Goal: Task Accomplishment & Management: Use online tool/utility

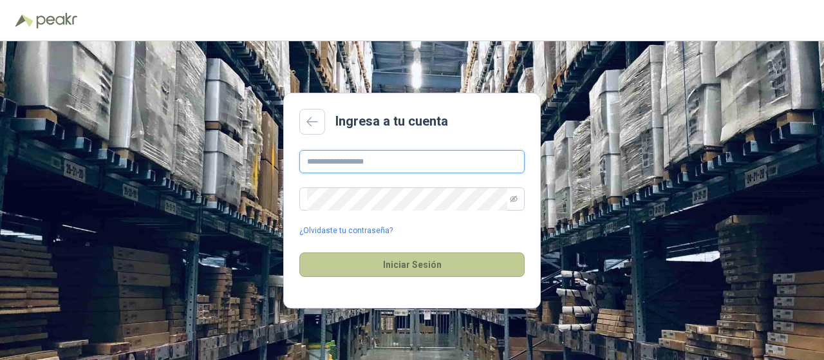
type input "**********"
click at [348, 261] on button "Iniciar Sesión" at bounding box center [411, 264] width 225 height 24
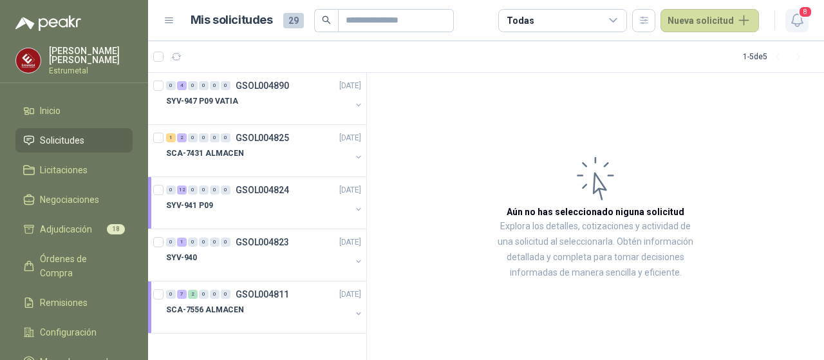
click at [798, 17] on icon "button" at bounding box center [797, 20] width 16 height 16
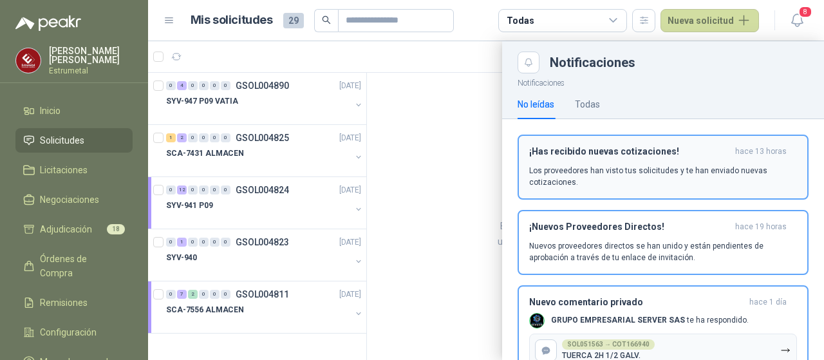
click at [541, 167] on p "Los proveedores han visto tus solicitudes y te han enviado nuevas cotizaciones." at bounding box center [663, 176] width 268 height 23
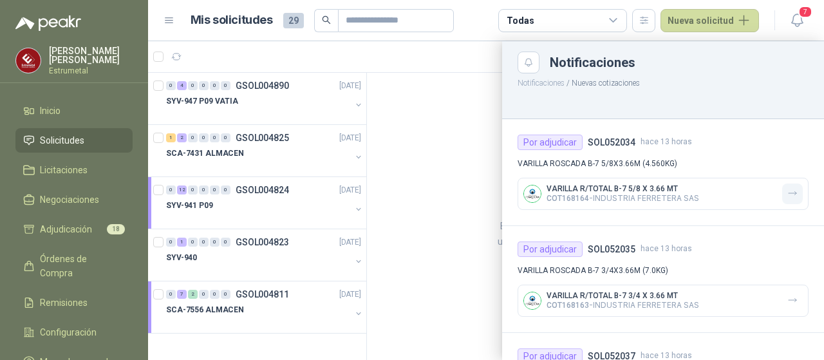
click at [787, 194] on icon "button" at bounding box center [792, 193] width 11 height 11
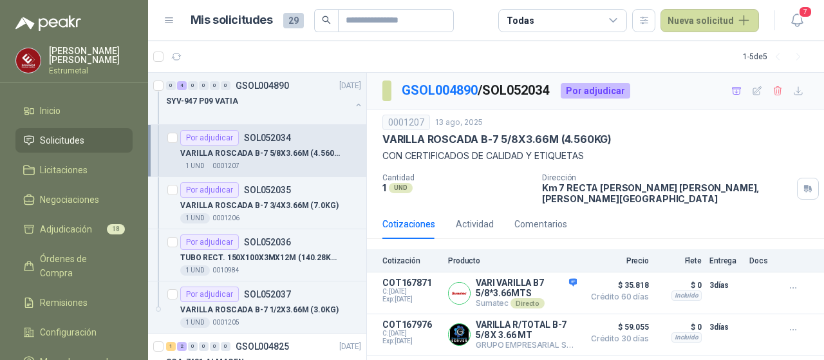
click at [617, 20] on icon at bounding box center [614, 21] width 12 height 12
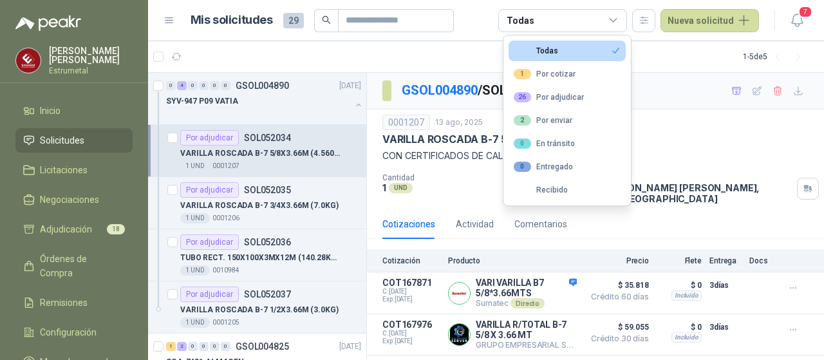
click at [617, 20] on icon at bounding box center [614, 21] width 12 height 12
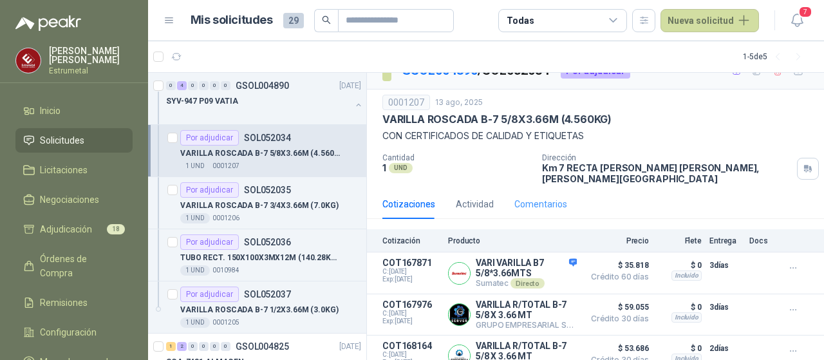
scroll to position [27, 0]
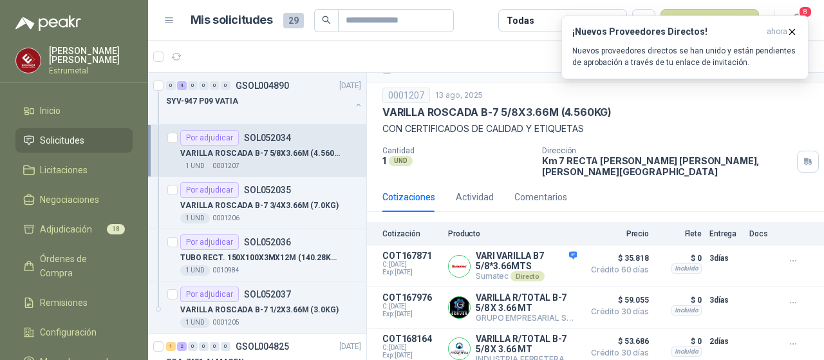
click at [274, 167] on div "1 UND  0001207" at bounding box center [270, 166] width 181 height 10
click at [532, 258] on button "Detalles" at bounding box center [546, 266] width 61 height 17
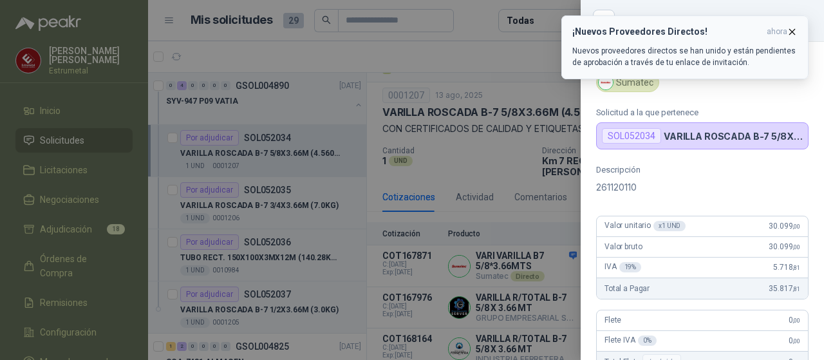
click at [794, 29] on icon "button" at bounding box center [792, 31] width 11 height 11
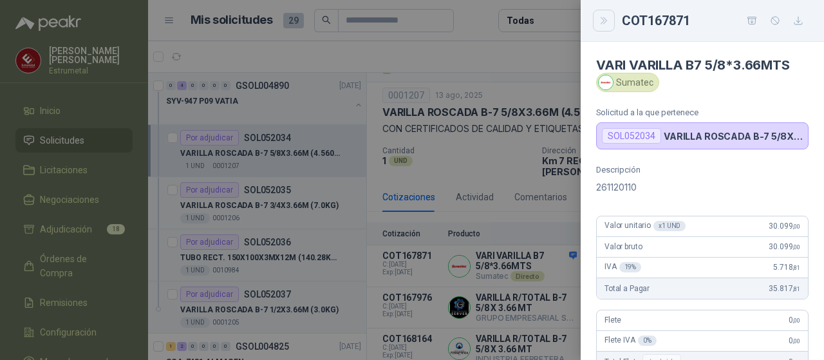
click at [599, 19] on icon "Close" at bounding box center [604, 20] width 11 height 11
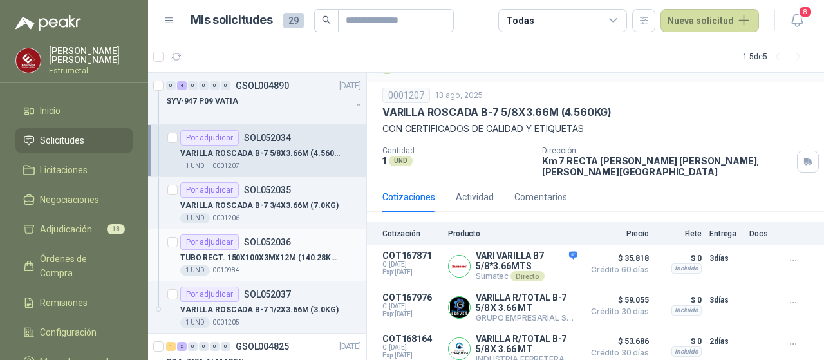
scroll to position [64, 0]
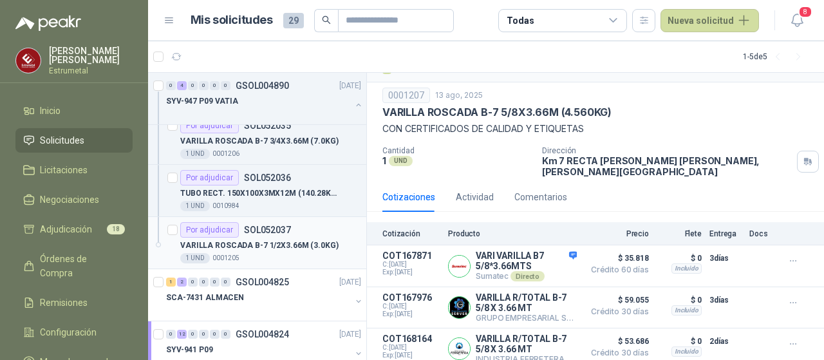
click at [293, 261] on div "1 UND  0001205" at bounding box center [270, 258] width 181 height 10
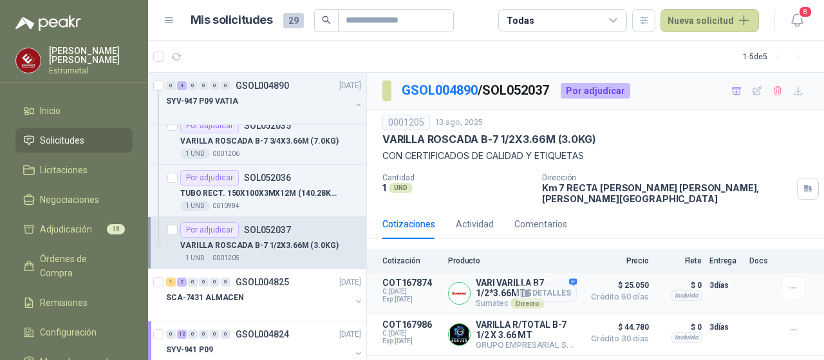
click at [534, 285] on button "Detalles" at bounding box center [546, 293] width 61 height 17
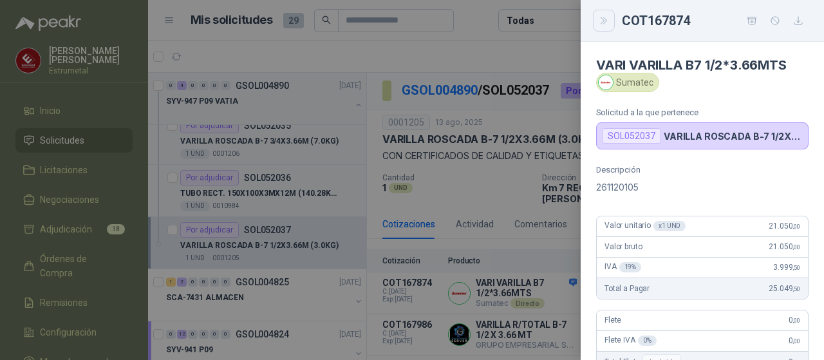
click at [605, 20] on icon "Close" at bounding box center [604, 20] width 11 height 11
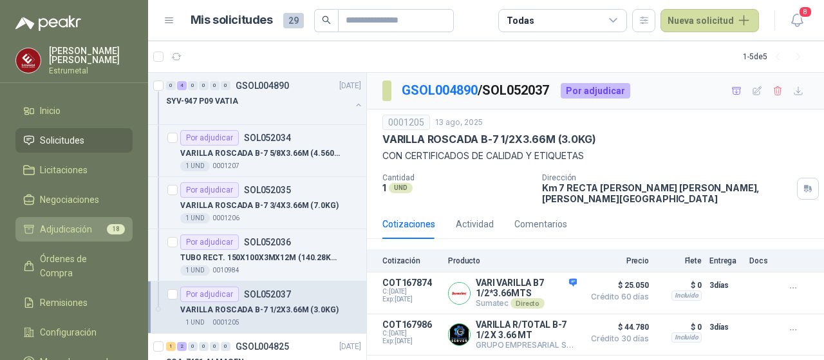
click at [54, 229] on span "Adjudicación" at bounding box center [66, 229] width 52 height 14
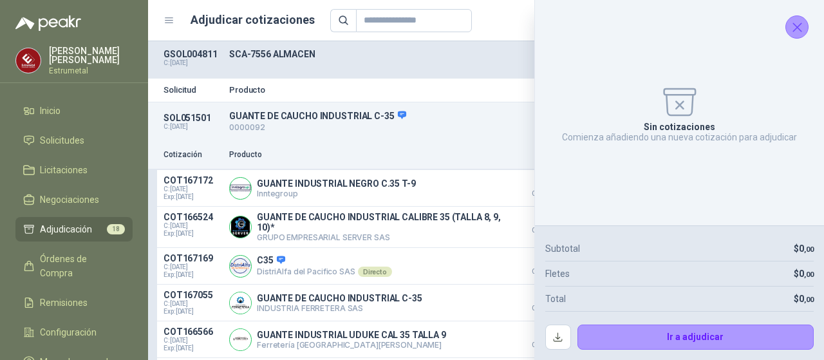
click at [798, 26] on icon "Cerrar" at bounding box center [797, 27] width 16 height 16
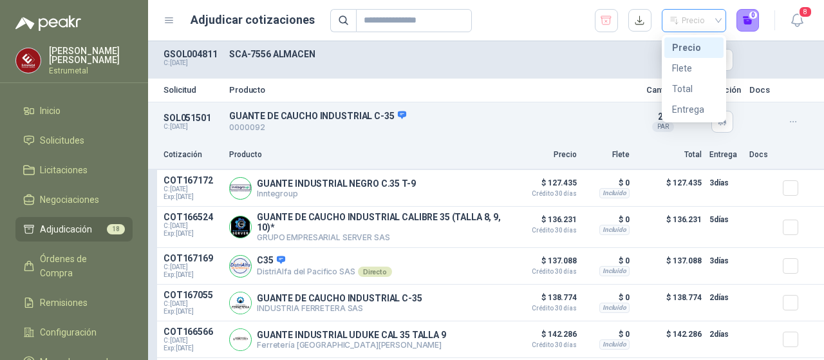
click at [710, 20] on span "Precio" at bounding box center [694, 20] width 49 height 19
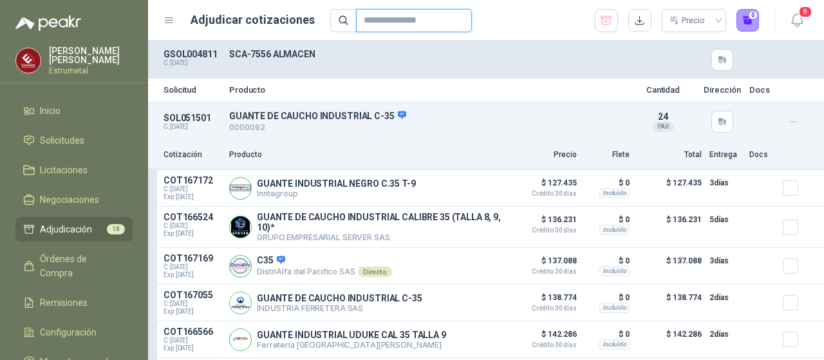
click at [373, 17] on input "text" at bounding box center [409, 21] width 90 height 22
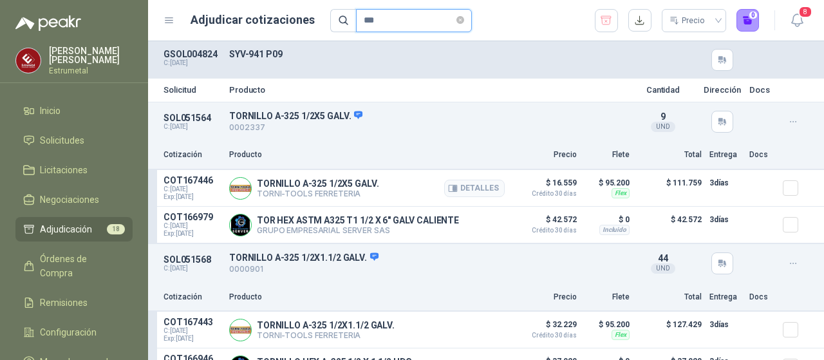
type input "***"
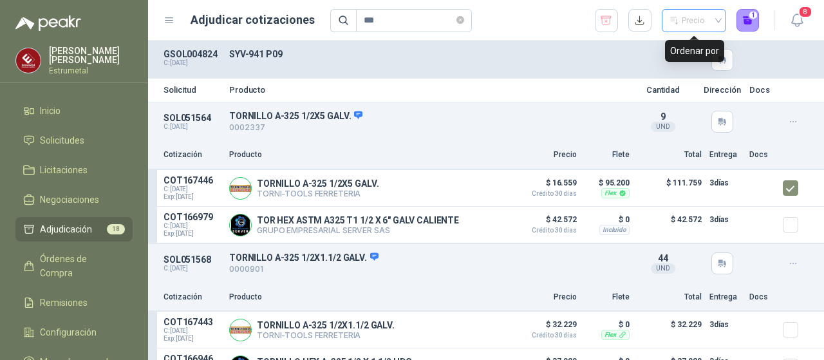
click at [690, 17] on div "Precio" at bounding box center [688, 20] width 37 height 19
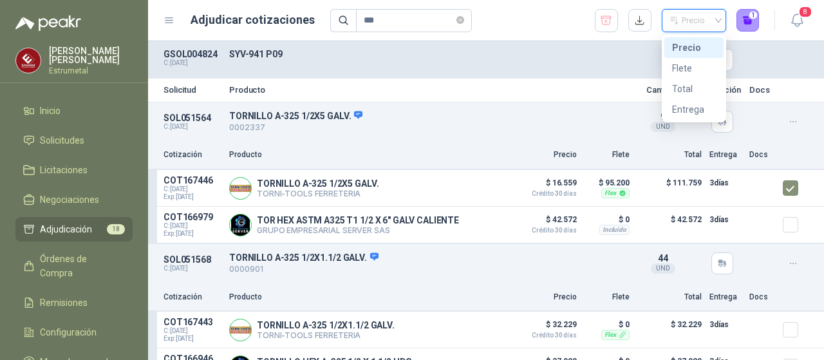
click at [684, 50] on div "Precio" at bounding box center [694, 48] width 44 height 14
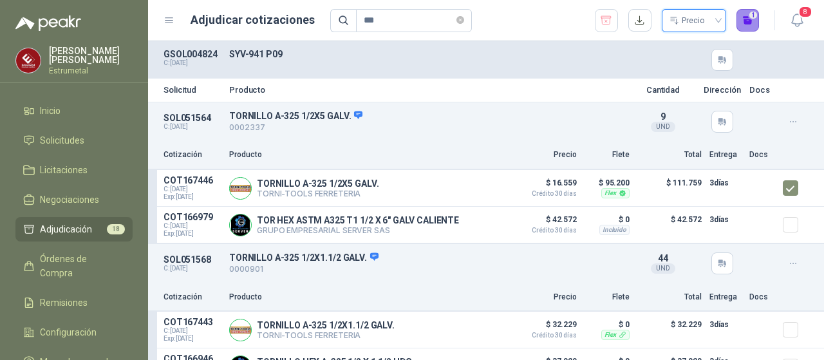
click at [749, 21] on button "1" at bounding box center [748, 20] width 23 height 23
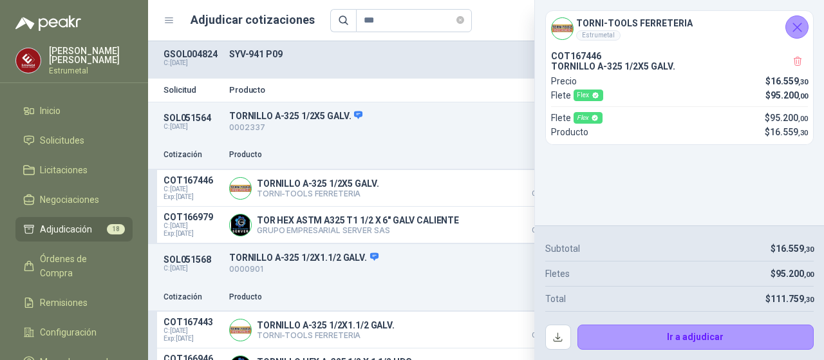
click at [793, 24] on icon "Cerrar" at bounding box center [797, 27] width 16 height 16
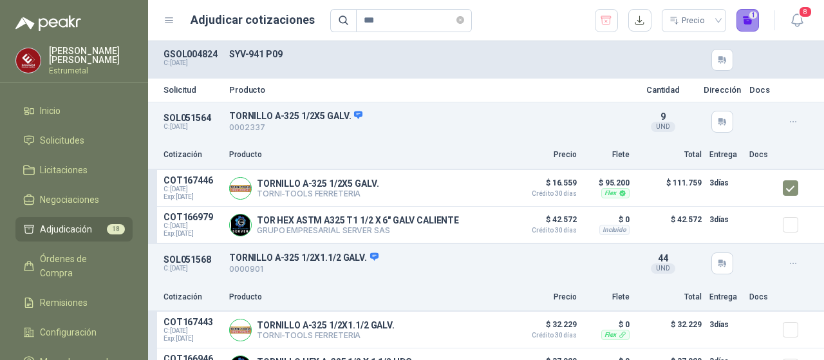
click at [751, 19] on button "1" at bounding box center [748, 20] width 23 height 23
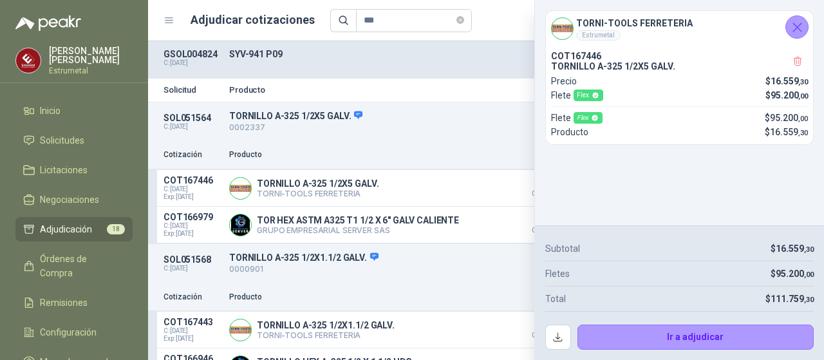
click at [798, 21] on icon "Cerrar" at bounding box center [797, 27] width 16 height 16
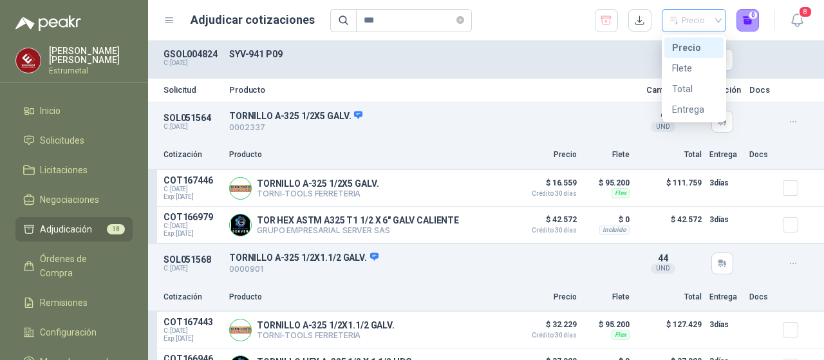
click at [702, 23] on div "Precio" at bounding box center [688, 20] width 37 height 19
click at [690, 47] on div "Precio" at bounding box center [694, 48] width 44 height 14
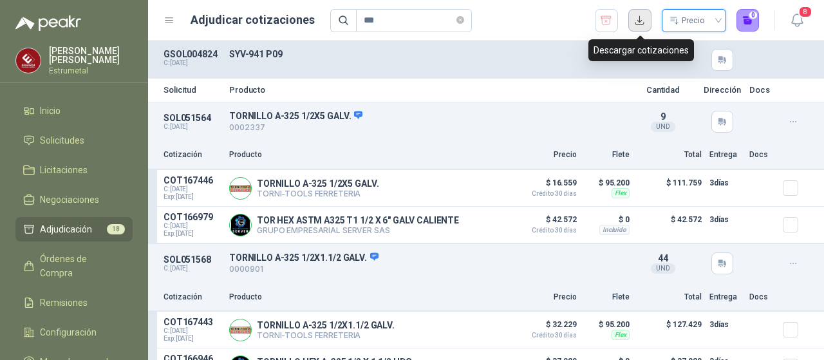
click at [641, 22] on button "button" at bounding box center [639, 20] width 23 height 23
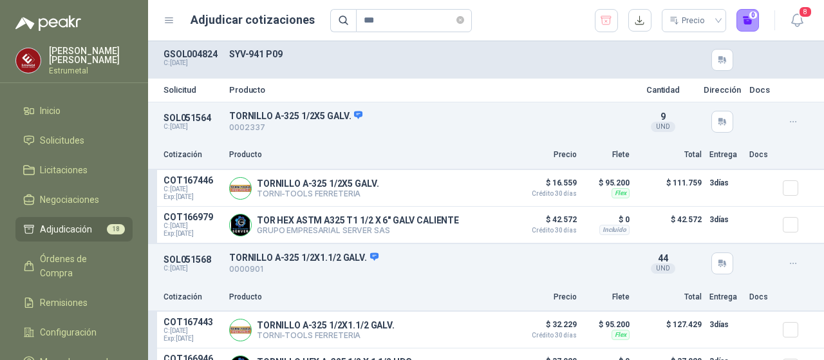
click at [168, 20] on icon at bounding box center [170, 21] width 12 height 12
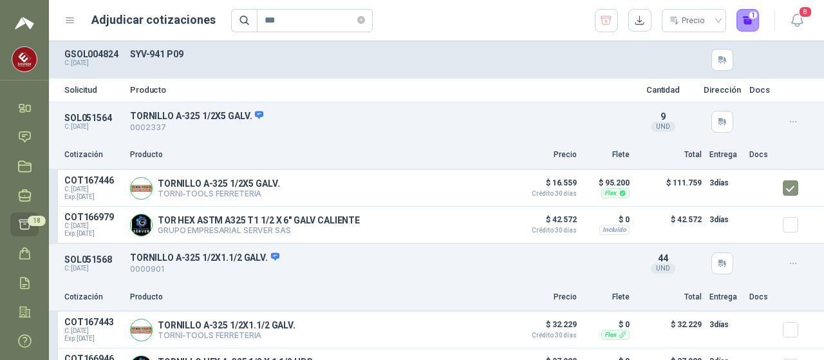
click at [73, 20] on icon at bounding box center [70, 20] width 8 height 5
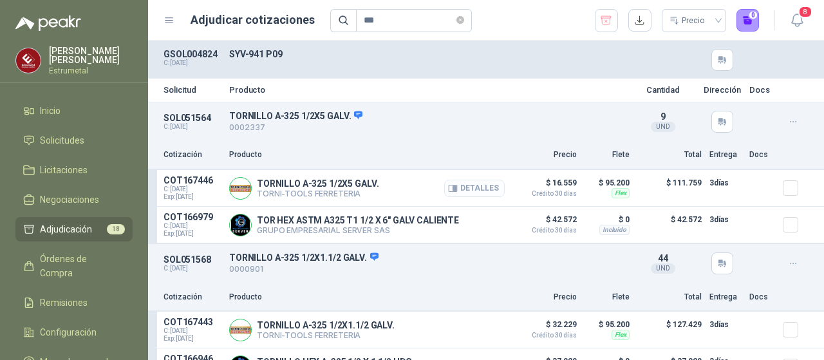
click at [473, 187] on button "Detalles" at bounding box center [474, 188] width 61 height 17
click at [453, 186] on icon "button" at bounding box center [454, 187] width 3 height 5
click at [788, 121] on icon "button" at bounding box center [793, 122] width 11 height 11
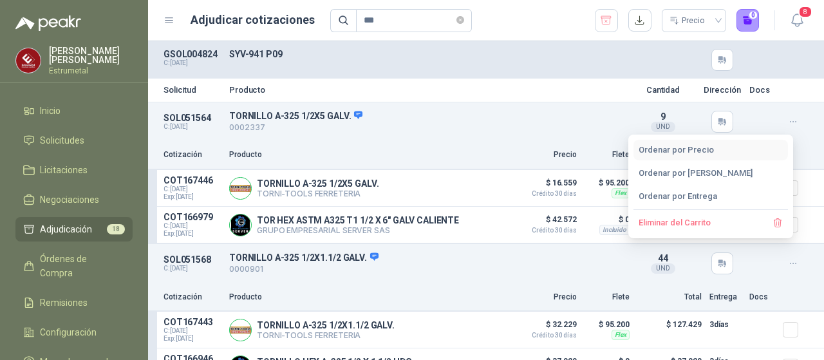
click at [686, 152] on button "Ordenar por Precio" at bounding box center [711, 150] width 155 height 21
click at [664, 147] on button "Ordenar por Precio" at bounding box center [711, 150] width 155 height 21
click at [437, 126] on p "0002337" at bounding box center [426, 128] width 394 height 12
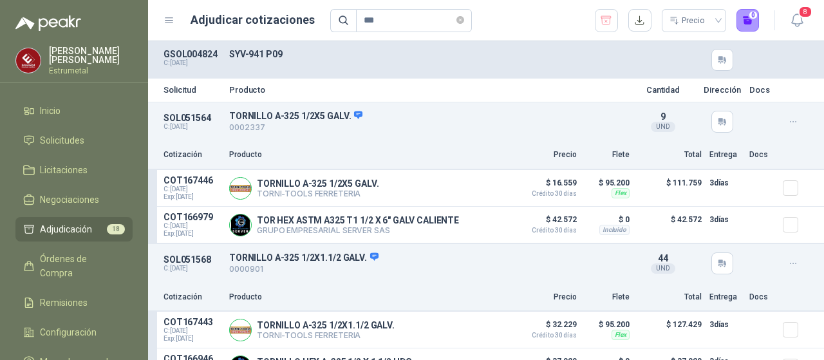
click at [77, 227] on span "Adjudicación" at bounding box center [66, 229] width 52 height 14
